Goal: Transaction & Acquisition: Purchase product/service

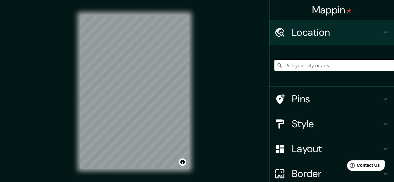
click at [300, 64] on input "Pick your city or area" at bounding box center [333, 65] width 119 height 11
click at [300, 63] on input "Elige tu ciudad o zona" at bounding box center [333, 65] width 119 height 11
paste input "[PERSON_NAME] y [PERSON_NAME]:"
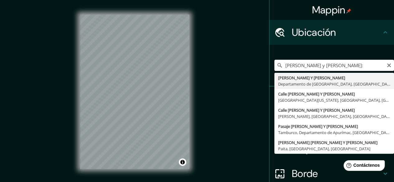
type input "[PERSON_NAME] Y [PERSON_NAME], [GEOGRAPHIC_DATA], [GEOGRAPHIC_DATA]"
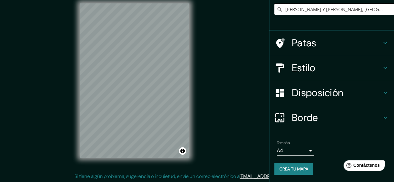
scroll to position [12, 0]
click at [303, 149] on body "Mappin Ubicación [PERSON_NAME] Y [PERSON_NAME], [GEOGRAPHIC_DATA], [GEOGRAPHIC_…" at bounding box center [197, 79] width 394 height 182
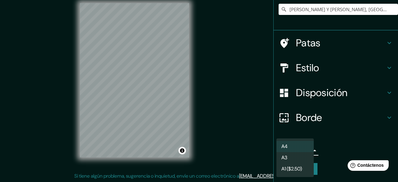
click at [300, 158] on li "A3" at bounding box center [295, 157] width 37 height 11
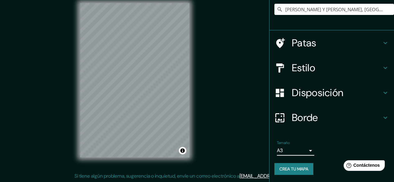
click at [322, 120] on h4 "Borde" at bounding box center [337, 117] width 90 height 12
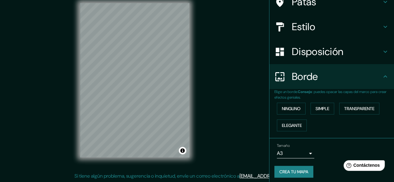
scroll to position [46, 0]
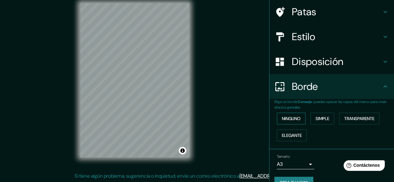
click at [292, 117] on font "Ninguno" at bounding box center [291, 119] width 19 height 6
click at [322, 68] on font "Disposición" at bounding box center [317, 61] width 51 height 13
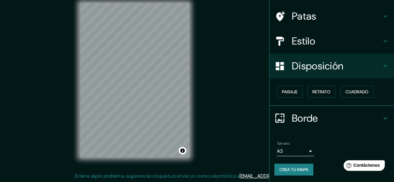
scroll to position [42, 0]
click at [352, 90] on font "Cuadrado" at bounding box center [356, 92] width 23 height 6
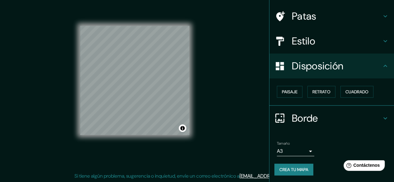
click at [330, 41] on h4 "Estilo" at bounding box center [337, 41] width 90 height 12
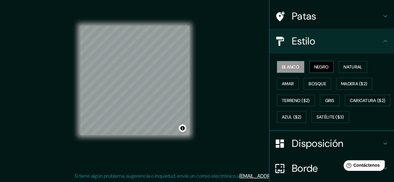
click at [317, 66] on font "Negro" at bounding box center [321, 67] width 15 height 6
click at [344, 66] on font "Natural" at bounding box center [352, 67] width 19 height 6
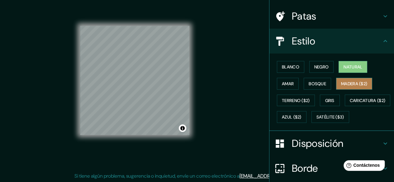
click at [336, 82] on button "Madera ($2)" at bounding box center [354, 84] width 36 height 12
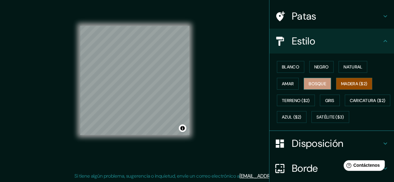
click at [312, 84] on font "Bosque" at bounding box center [316, 84] width 17 height 6
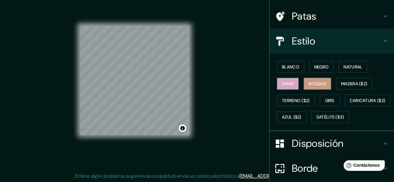
click at [285, 82] on font "Amar" at bounding box center [288, 84] width 12 height 6
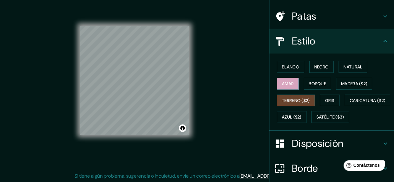
click at [285, 100] on font "Terreno ($2)" at bounding box center [296, 101] width 28 height 6
click at [288, 86] on font "Amar" at bounding box center [288, 84] width 12 height 6
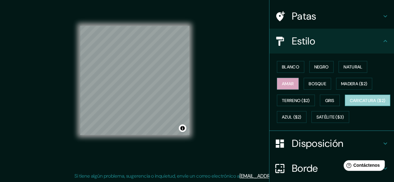
click at [349, 103] on font "Caricatura ($2)" at bounding box center [367, 101] width 36 height 6
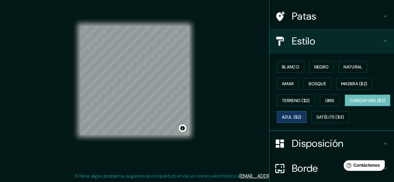
click at [301, 118] on font "Azul ($2)" at bounding box center [292, 118] width 20 height 6
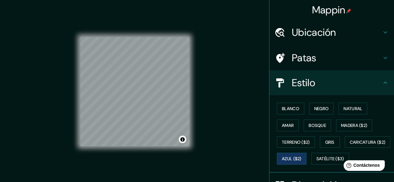
scroll to position [0, 0]
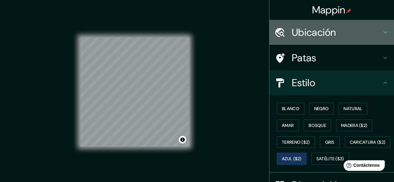
click at [324, 35] on font "Ubicación" at bounding box center [314, 32] width 44 height 13
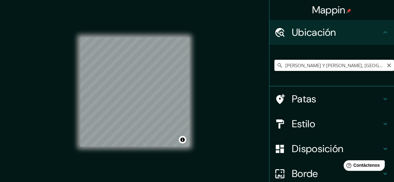
click at [328, 66] on input "[PERSON_NAME] Y [PERSON_NAME], [GEOGRAPHIC_DATA], [GEOGRAPHIC_DATA]" at bounding box center [333, 65] width 119 height 11
